Goal: Use online tool/utility

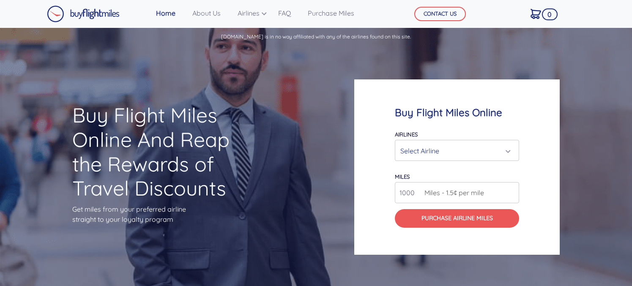
click at [459, 152] on div "Select Airline" at bounding box center [455, 151] width 108 height 16
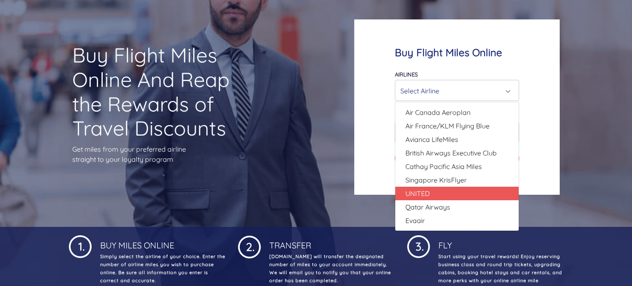
scroll to position [85, 0]
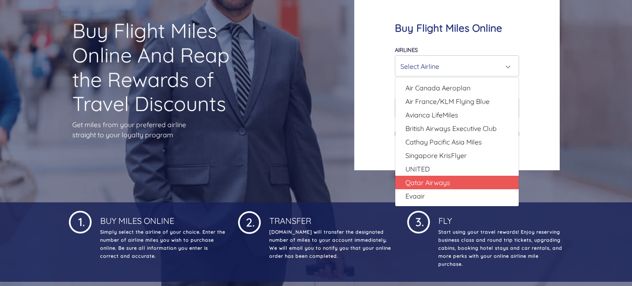
click at [459, 182] on link "Qatar Airways" at bounding box center [458, 183] width 124 height 14
select select "Qatar Airways"
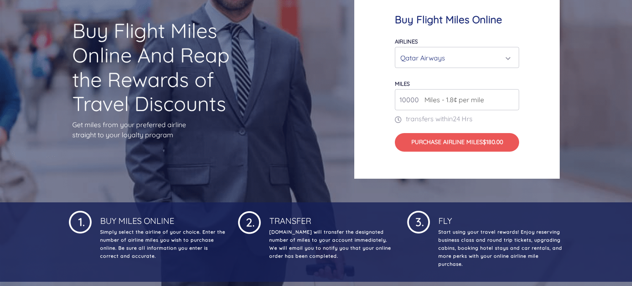
type input "10000"
click at [480, 51] on div "Qatar Airways" at bounding box center [455, 58] width 108 height 16
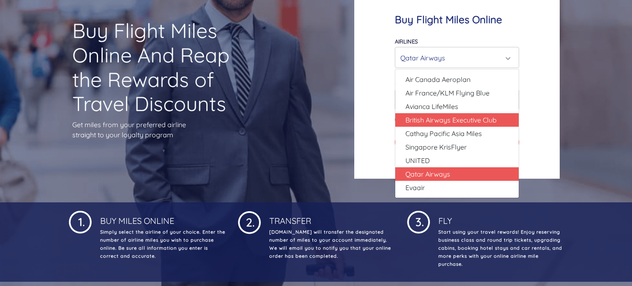
click at [466, 117] on span "British Airways Executive Club" at bounding box center [451, 120] width 91 height 10
select select "British Airways Executive Club"
type input "80000"
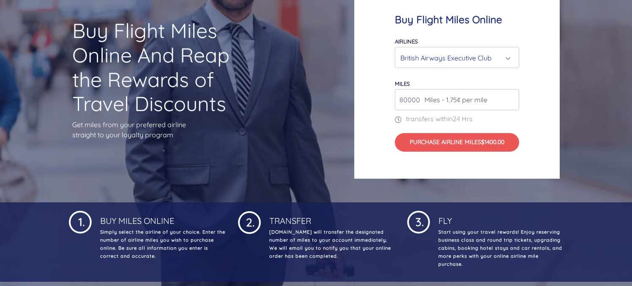
click at [477, 56] on div "British Airways Executive Club" at bounding box center [455, 58] width 108 height 16
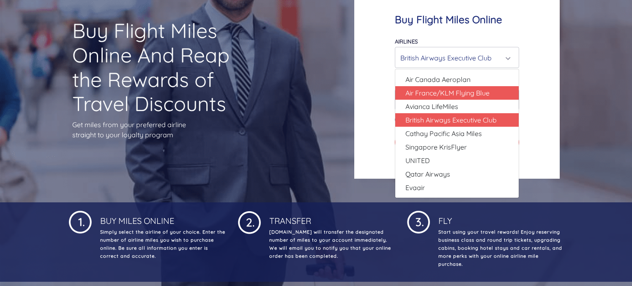
click at [451, 90] on span "Air France/KLM Flying Blue" at bounding box center [448, 93] width 84 height 10
select select "Air France/KLM Flying Blue"
type input "49000"
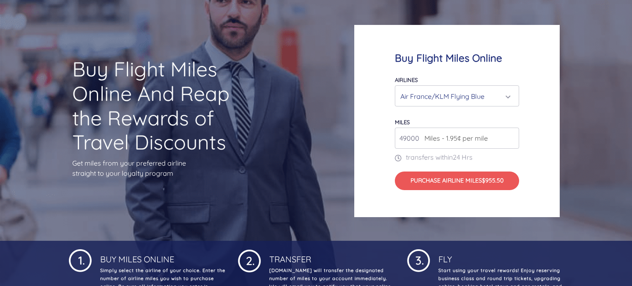
scroll to position [0, 0]
